Goal: Check status

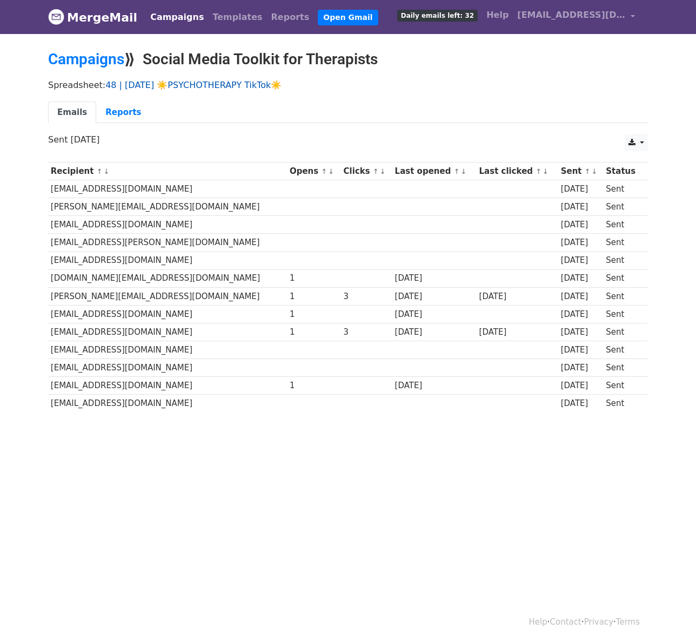
click at [196, 80] on link "48 | [DATE] ☀️PSYCHOTHERAPY TikTok☀️" at bounding box center [193, 85] width 176 height 10
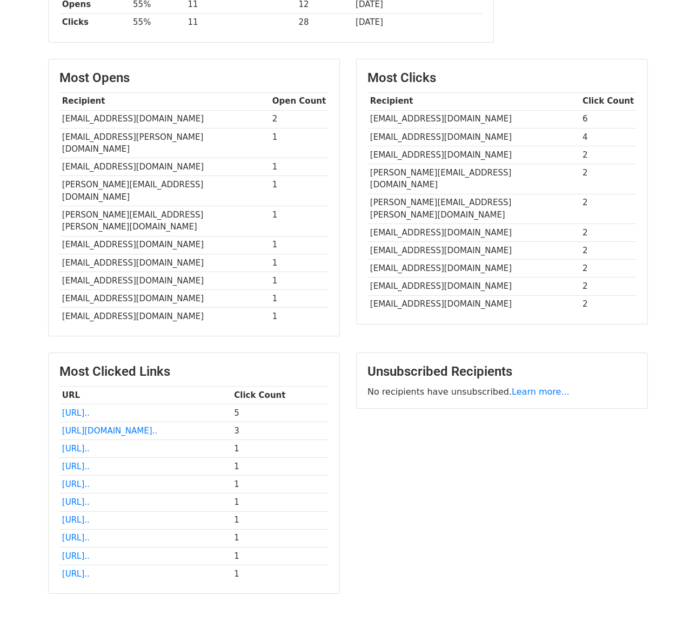
scroll to position [230, 0]
